Goal: Obtain resource: Obtain resource

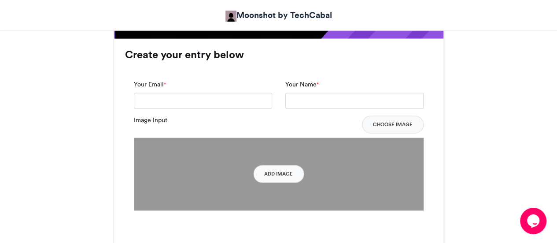
scroll to position [642, 0]
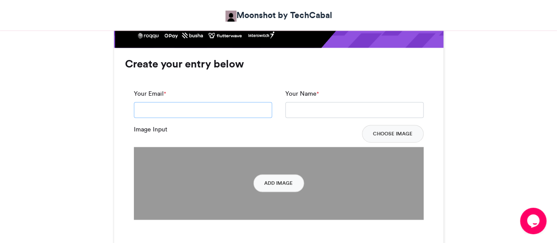
click at [209, 111] on input "Your Email *" at bounding box center [203, 110] width 138 height 16
type input "**********"
click at [389, 136] on button "Choose Image" at bounding box center [393, 134] width 62 height 18
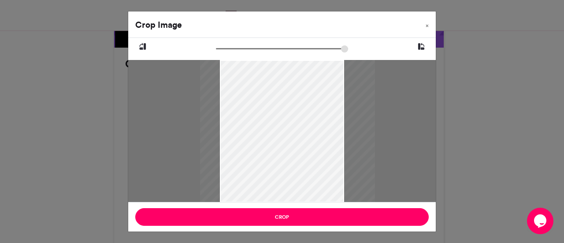
drag, startPoint x: 314, startPoint y: 104, endPoint x: 319, endPoint y: 102, distance: 5.7
click at [319, 102] on div at bounding box center [287, 131] width 175 height 142
click at [427, 26] on span "×" at bounding box center [426, 25] width 3 height 5
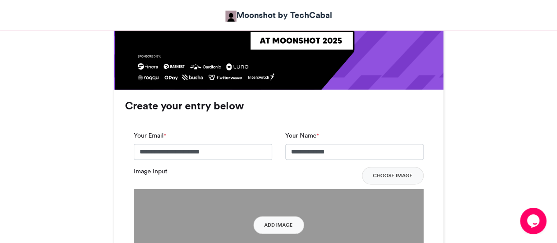
scroll to position [679, 0]
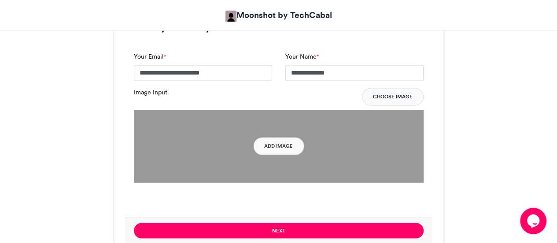
click at [381, 97] on button "Choose Image" at bounding box center [393, 97] width 62 height 18
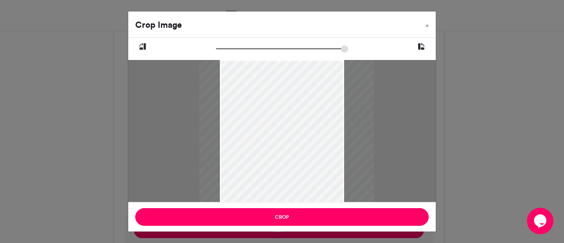
drag, startPoint x: 296, startPoint y: 166, endPoint x: 300, endPoint y: 164, distance: 5.0
click at [300, 164] on div at bounding box center [287, 131] width 175 height 142
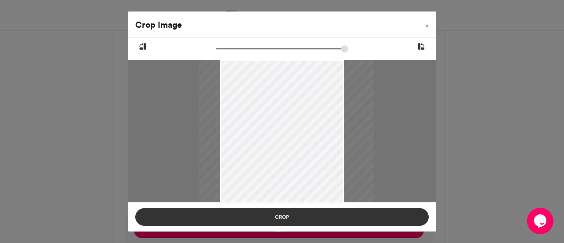
click at [292, 214] on button "Crop" at bounding box center [281, 217] width 293 height 18
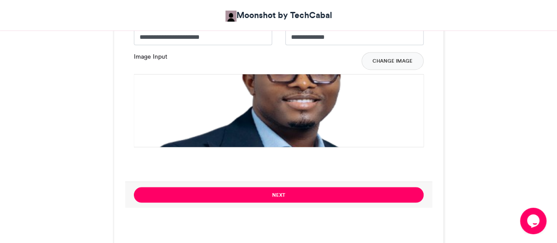
scroll to position [709, 0]
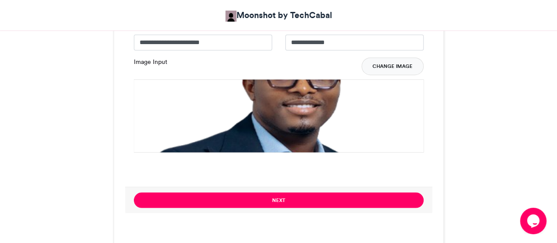
click at [390, 68] on button "Change Image" at bounding box center [393, 66] width 62 height 18
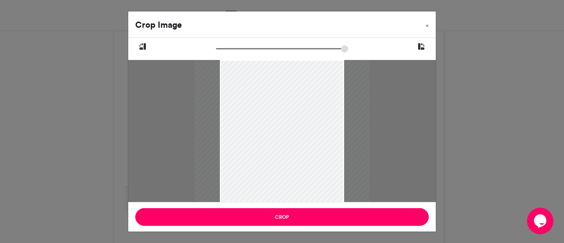
drag, startPoint x: 300, startPoint y: 89, endPoint x: 300, endPoint y: 118, distance: 29.5
click at [300, 118] on div at bounding box center [282, 131] width 175 height 142
click at [218, 48] on input "zoom" at bounding box center [282, 48] width 132 height 8
type input "******"
drag, startPoint x: 218, startPoint y: 48, endPoint x: 167, endPoint y: 48, distance: 50.6
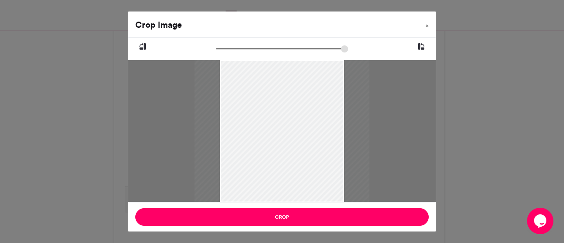
click at [216, 48] on input "zoom" at bounding box center [282, 48] width 132 height 8
drag, startPoint x: 299, startPoint y: 200, endPoint x: 307, endPoint y: 162, distance: 39.0
click at [307, 162] on div at bounding box center [289, 131] width 175 height 142
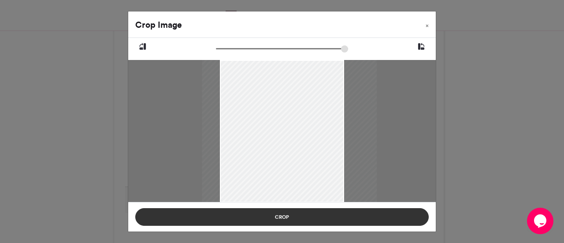
click at [318, 216] on button "Crop" at bounding box center [281, 217] width 293 height 18
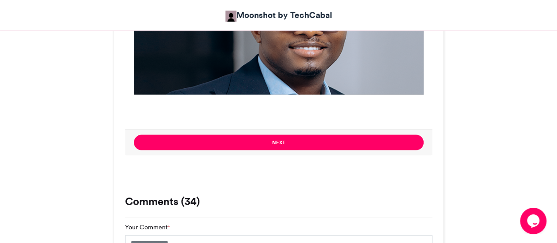
scroll to position [776, 0]
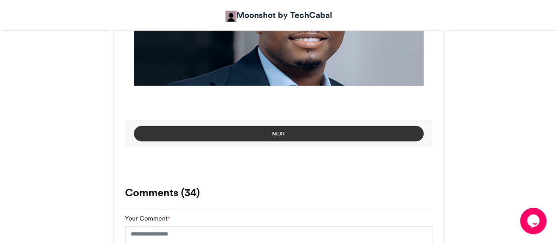
click at [286, 134] on button "Next" at bounding box center [279, 133] width 290 height 15
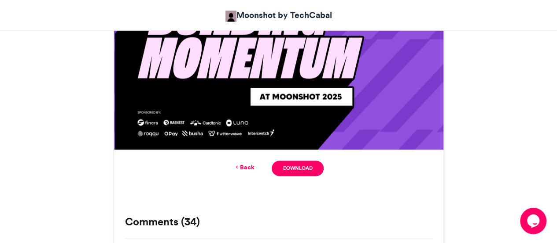
scroll to position [541, 0]
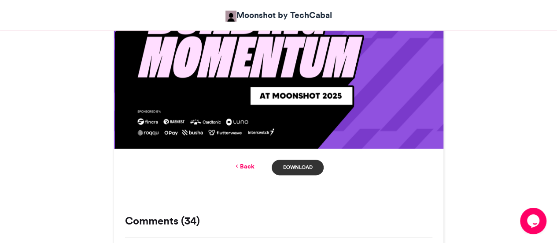
click at [301, 169] on link "Download" at bounding box center [298, 166] width 52 height 15
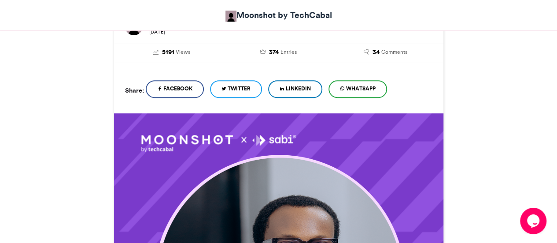
scroll to position [165, 0]
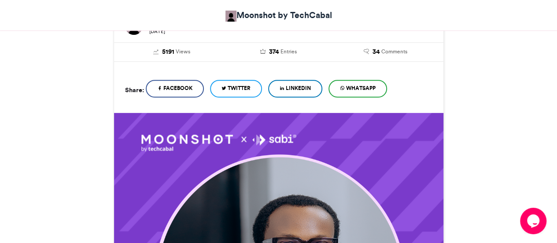
click at [352, 88] on span "WhatsApp" at bounding box center [361, 88] width 30 height 8
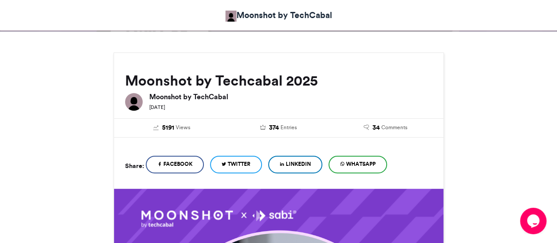
scroll to position [89, 0]
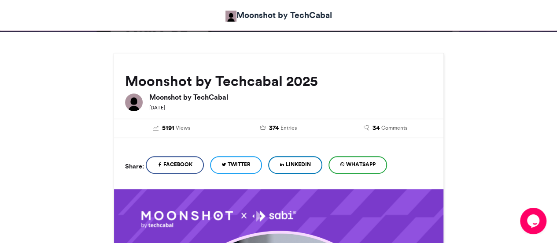
click at [290, 164] on link "LinkedIn" at bounding box center [295, 165] width 54 height 18
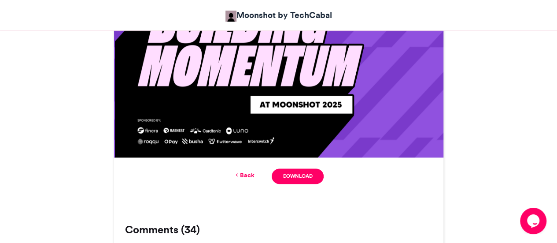
scroll to position [532, 0]
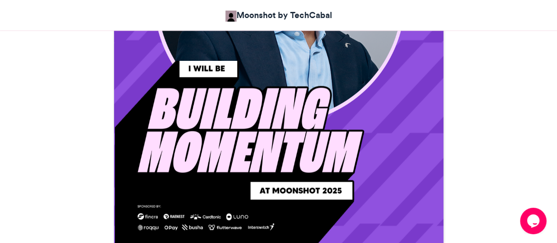
scroll to position [446, 0]
